Goal: Transaction & Acquisition: Book appointment/travel/reservation

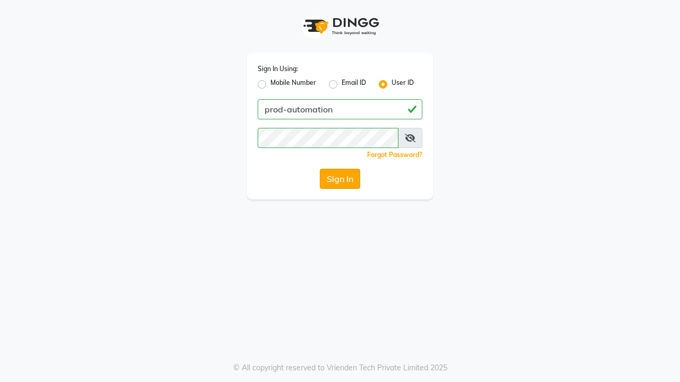
click at [340, 179] on button "Sign In" at bounding box center [340, 179] width 40 height 20
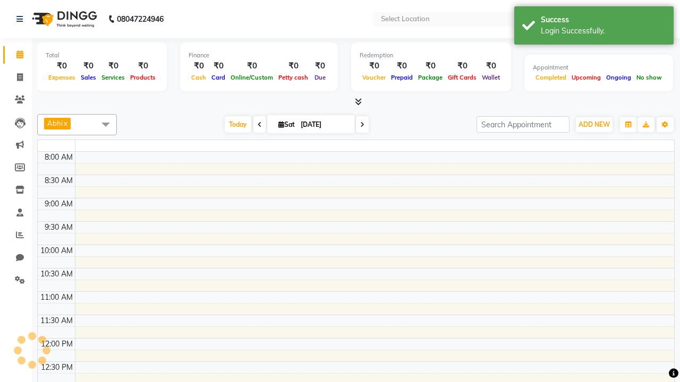
select select "en"
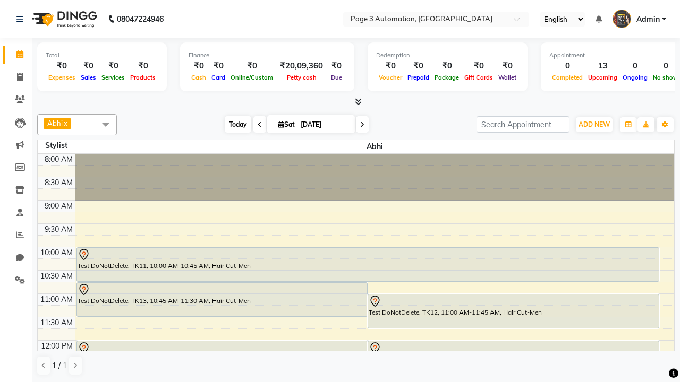
click at [233, 124] on span "Today" at bounding box center [238, 124] width 27 height 16
click at [594, 124] on span "ADD NEW" at bounding box center [593, 125] width 31 height 8
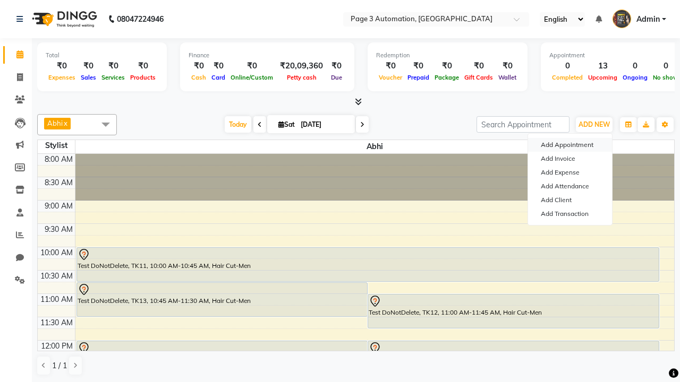
click at [570, 145] on button "Add Appointment" at bounding box center [570, 145] width 84 height 14
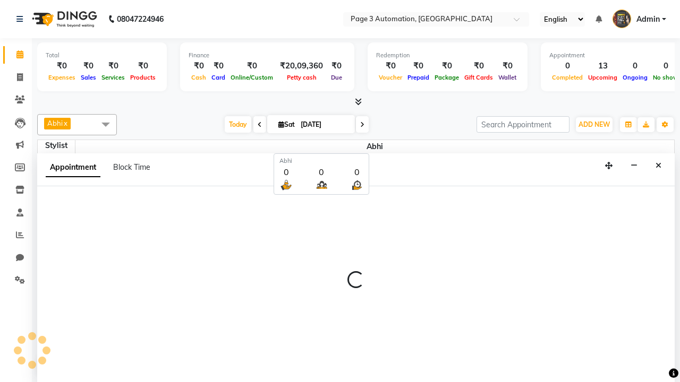
select select "tentative"
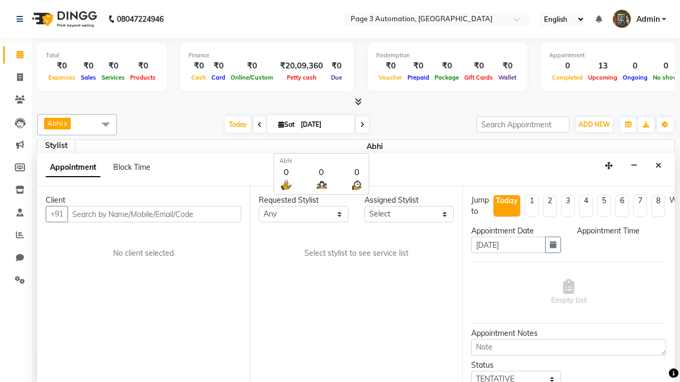
scroll to position [1, 0]
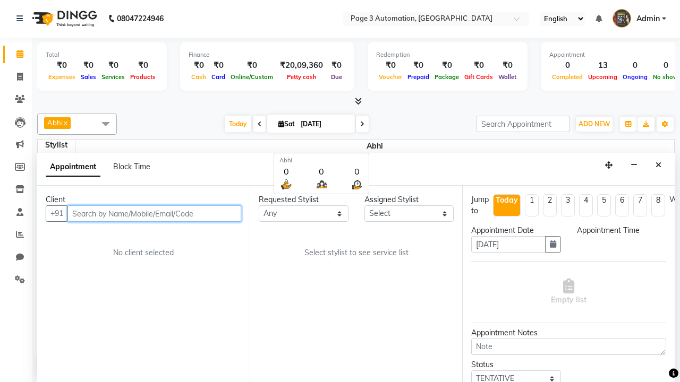
select select "540"
type input "8192346578"
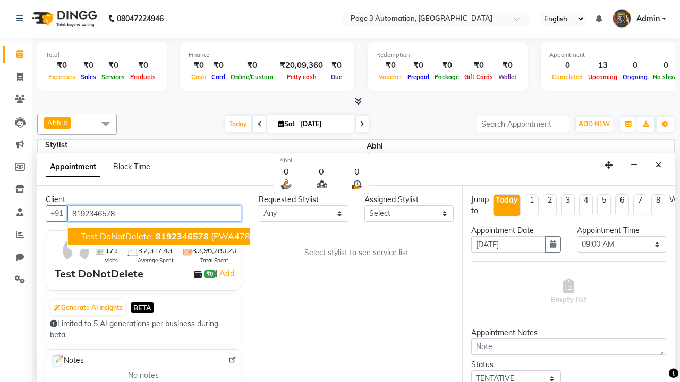
click at [156, 236] on span "8192346578" at bounding box center [182, 236] width 53 height 11
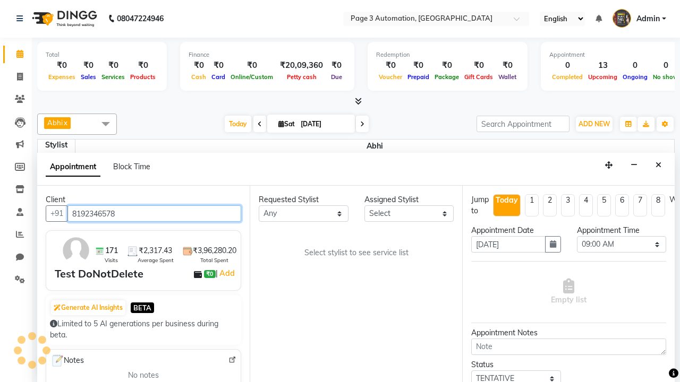
scroll to position [0, 0]
select select "711"
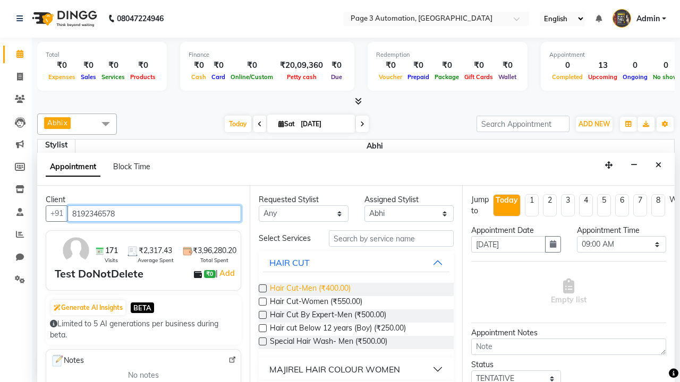
type input "8192346578"
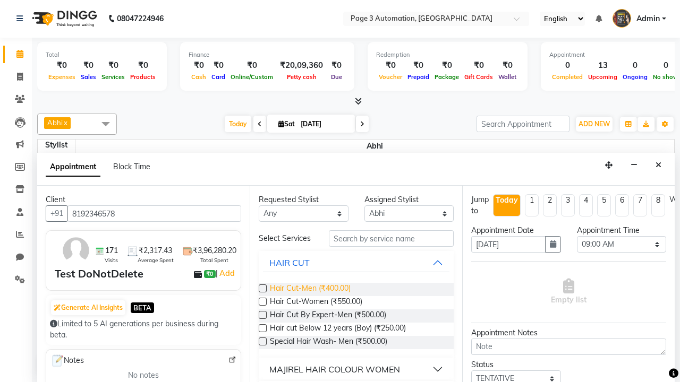
click at [310, 289] on span "Hair Cut-Men (₹400.00)" at bounding box center [310, 289] width 81 height 13
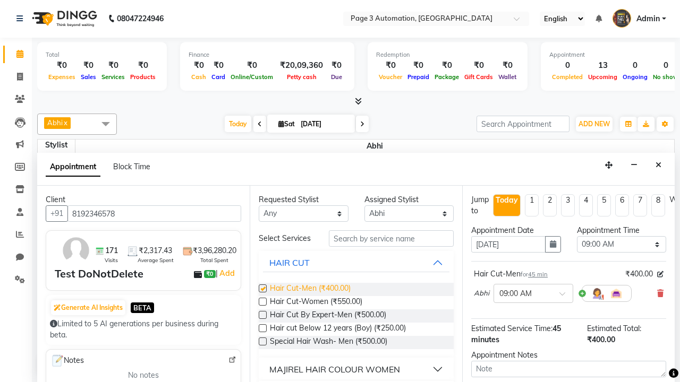
checkbox input "false"
select select "660"
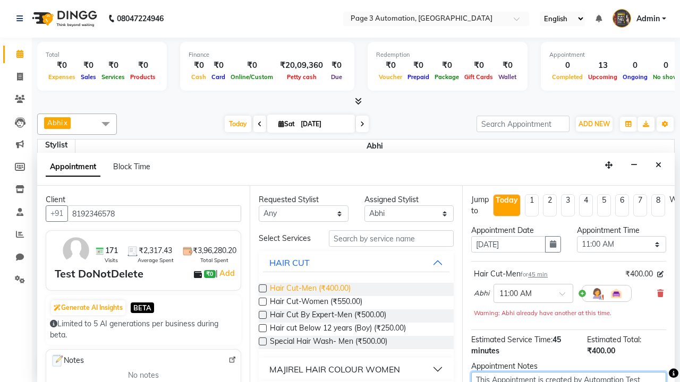
scroll to position [3, 0]
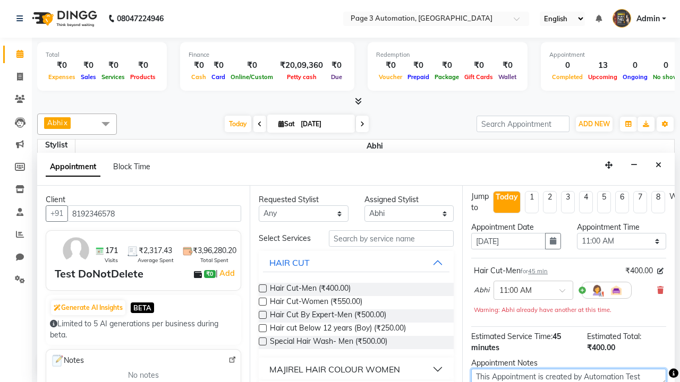
type textarea "This Appointment is created by Automation Test"
checkbox input "false"
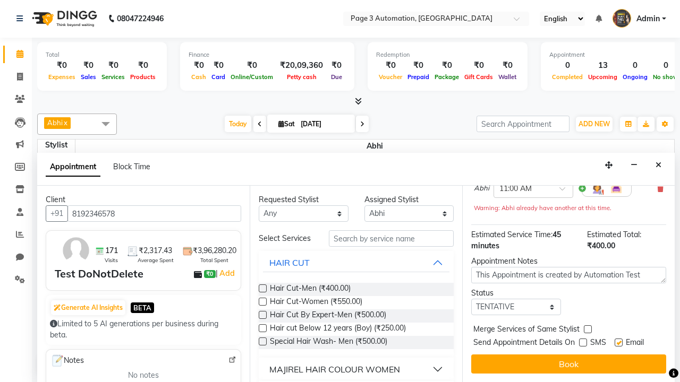
click at [618, 343] on label at bounding box center [618, 343] width 8 height 8
click at [618, 343] on input "checkbox" at bounding box center [617, 343] width 7 height 7
checkbox input "false"
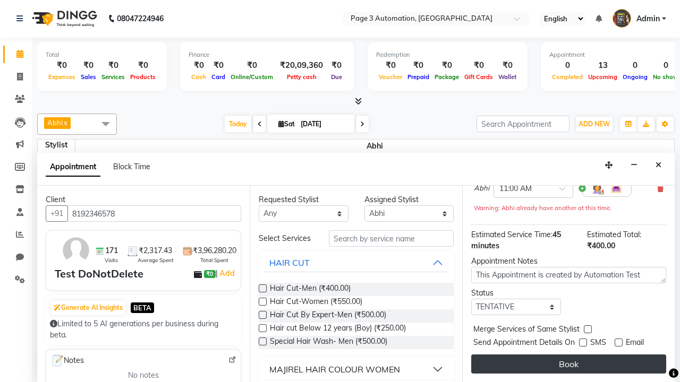
click at [568, 364] on button "Book" at bounding box center [568, 364] width 195 height 19
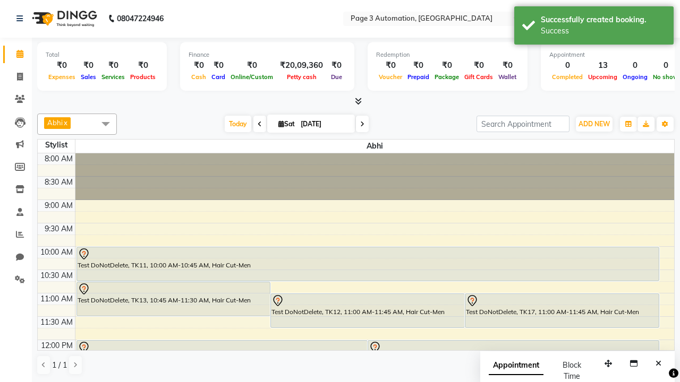
scroll to position [0, 0]
click at [594, 27] on div "Success" at bounding box center [603, 30] width 125 height 11
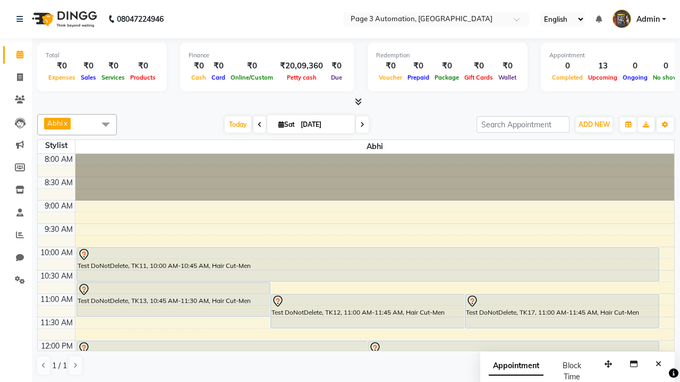
click at [106, 124] on span at bounding box center [105, 124] width 21 height 20
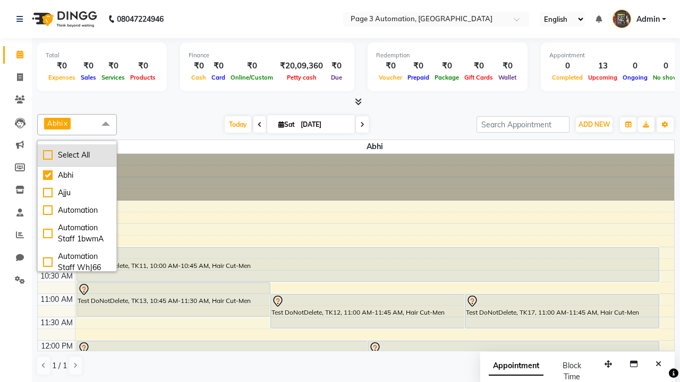
click at [77, 155] on div "Select All" at bounding box center [77, 155] width 68 height 11
checkbox input "true"
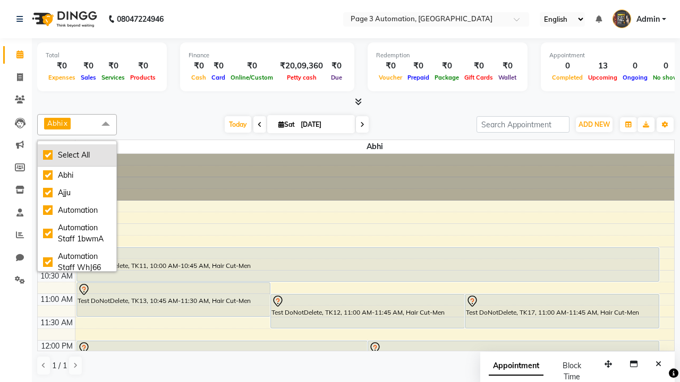
checkbox input "true"
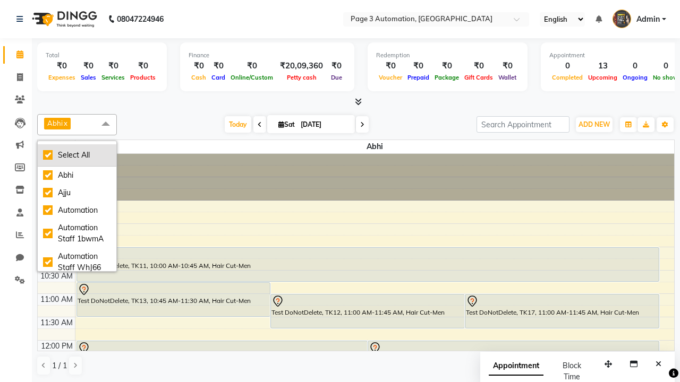
checkbox input "true"
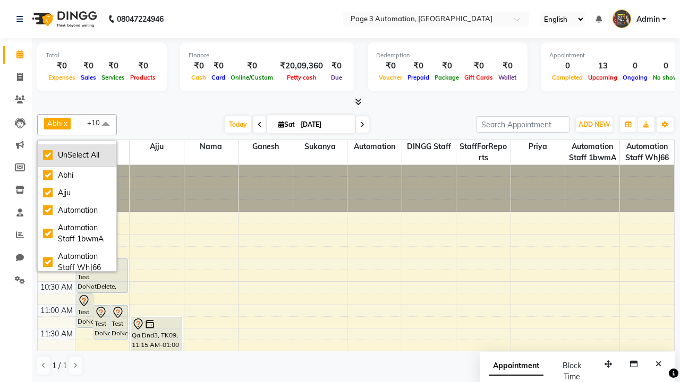
click at [77, 155] on div "UnSelect All" at bounding box center [77, 155] width 68 height 11
checkbox input "false"
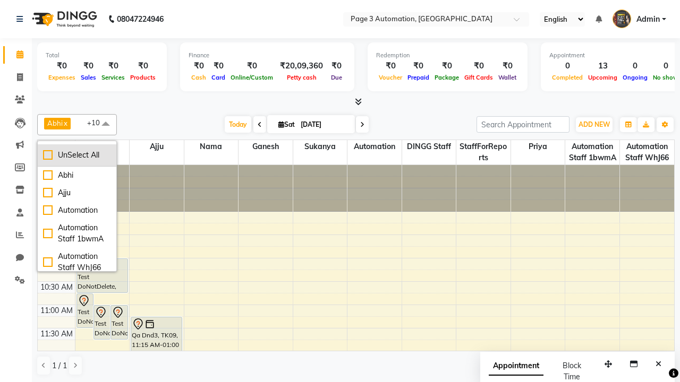
checkbox input "false"
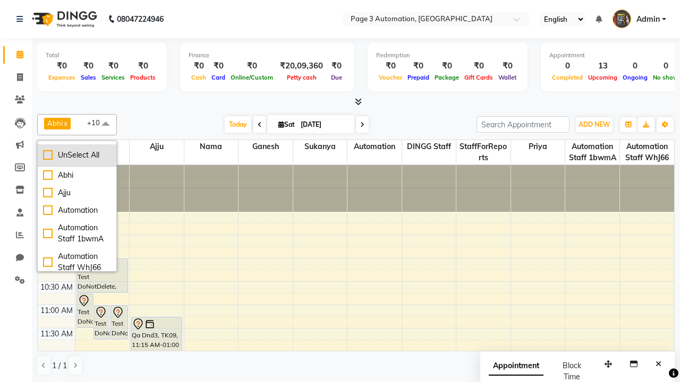
checkbox input "false"
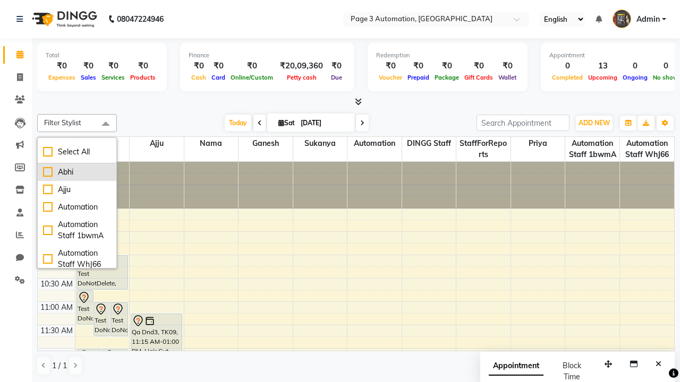
click at [77, 172] on div "Abhi" at bounding box center [77, 172] width 68 height 11
checkbox input "true"
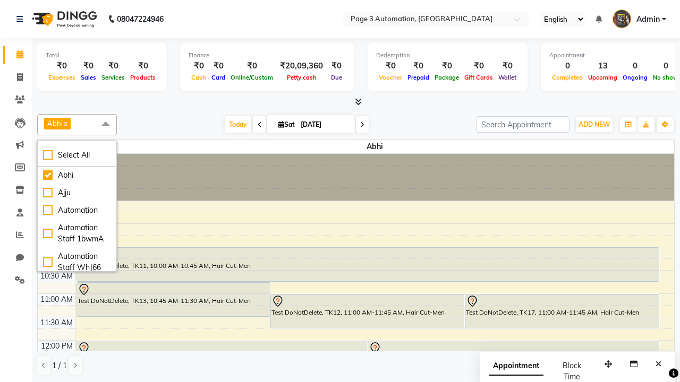
click at [106, 124] on span at bounding box center [105, 124] width 21 height 20
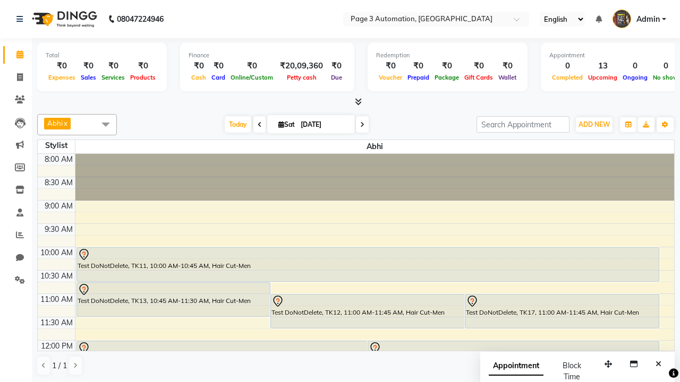
click at [561, 311] on div "Test DoNotDelete, TK17, 11:00 AM-11:45 AM, Hair Cut-Men" at bounding box center [561, 311] width 193 height 33
select select "7"
